Goal: Task Accomplishment & Management: Use online tool/utility

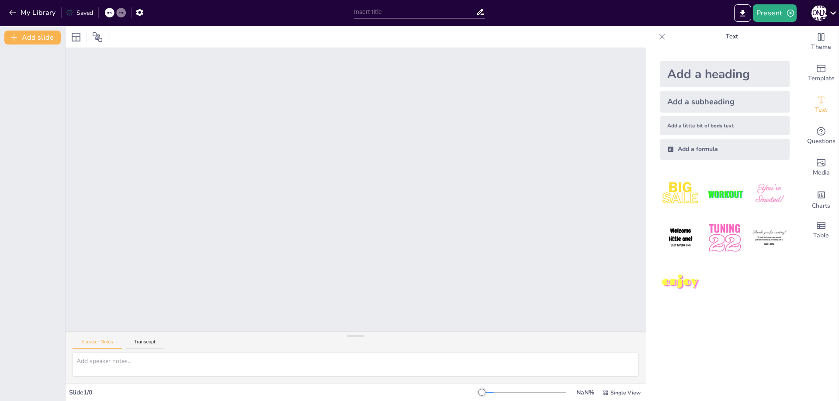
click at [833, 15] on icon at bounding box center [833, 13] width 12 height 12
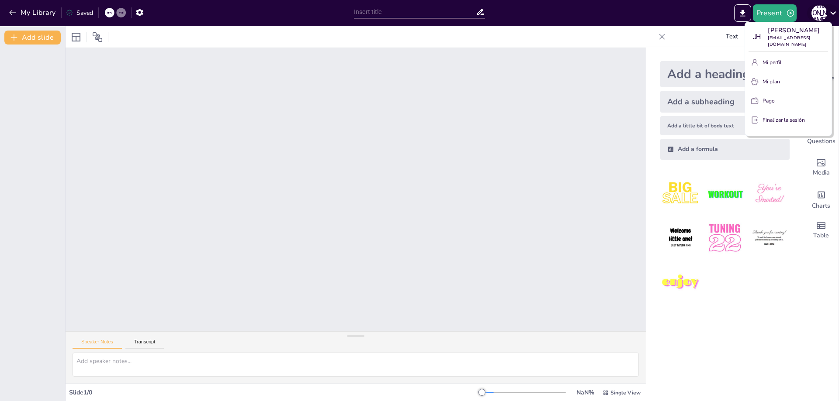
click at [833, 15] on div at bounding box center [419, 200] width 839 height 401
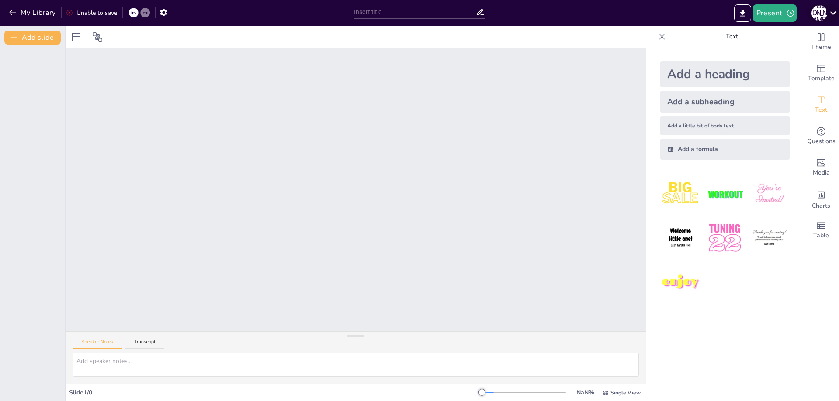
click at [831, 13] on icon at bounding box center [833, 13] width 12 height 12
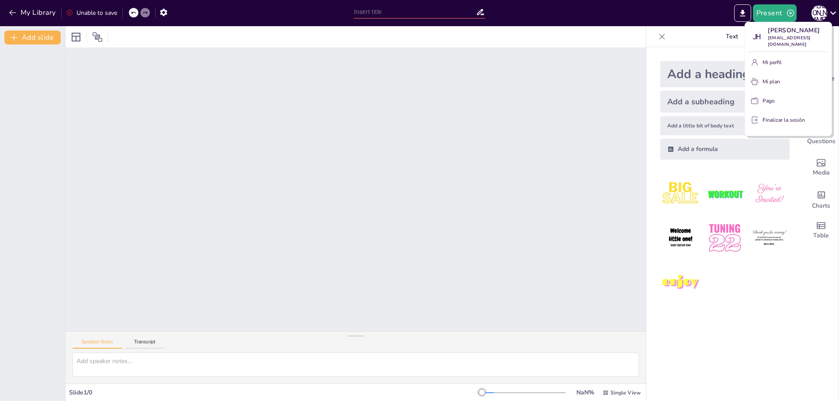
click at [779, 117] on font "Finalizar la sesión" at bounding box center [783, 120] width 42 height 7
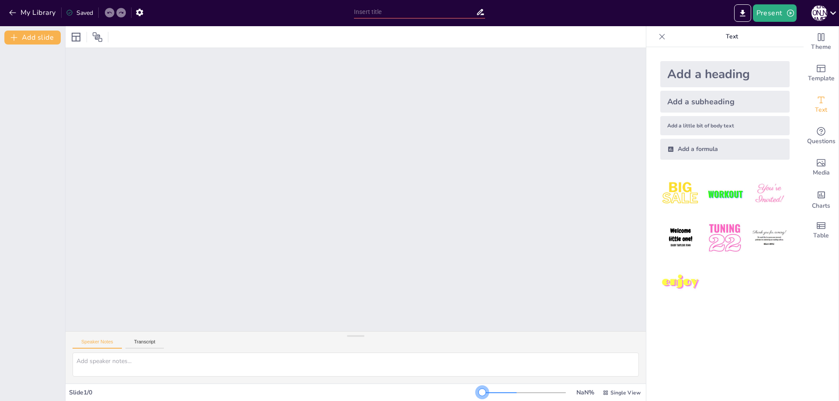
drag, startPoint x: 477, startPoint y: 392, endPoint x: 511, endPoint y: 391, distance: 33.2
click at [511, 391] on div at bounding box center [524, 393] width 84 height 7
click at [728, 98] on div "Add a subheading" at bounding box center [724, 102] width 129 height 22
click at [734, 102] on div "Add a subheading" at bounding box center [724, 102] width 129 height 22
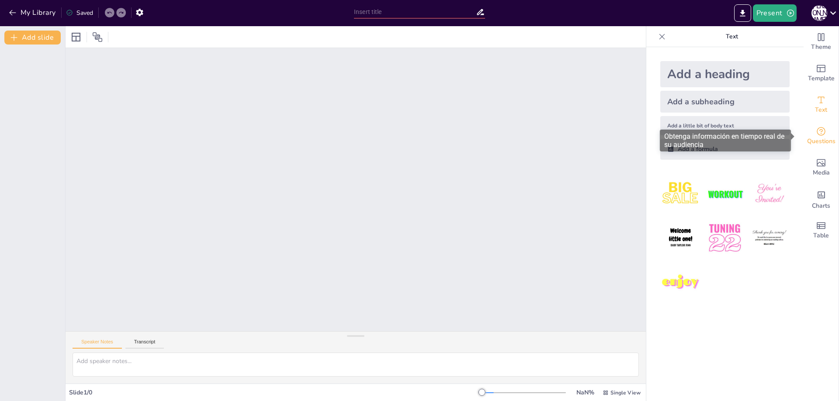
click at [817, 139] on span "Questions" at bounding box center [821, 142] width 28 height 10
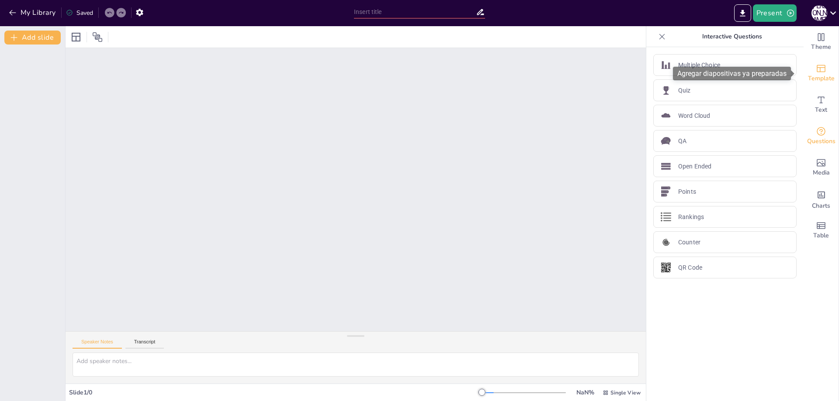
click at [813, 80] on span "Template" at bounding box center [821, 79] width 27 height 10
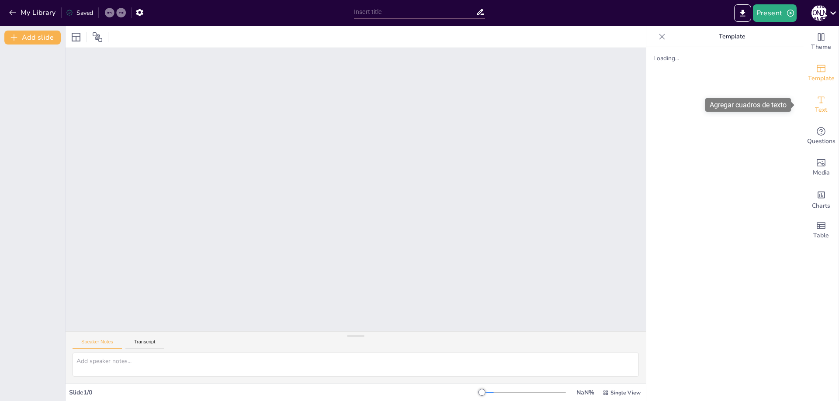
click at [820, 111] on div "Text" at bounding box center [820, 104] width 35 height 31
